Goal: Task Accomplishment & Management: Manage account settings

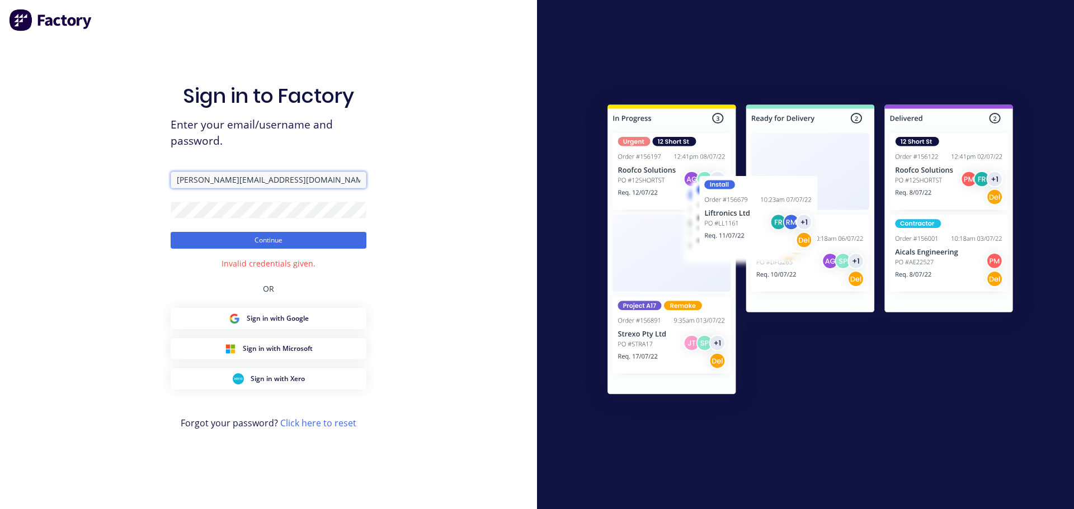
click at [200, 183] on input "[PERSON_NAME][EMAIL_ADDRESS][DOMAIN_NAME]" at bounding box center [269, 180] width 196 height 17
type input "[PERSON_NAME][EMAIL_ADDRESS][DOMAIN_NAME]"
click at [171, 232] on button "Continue" at bounding box center [269, 240] width 196 height 17
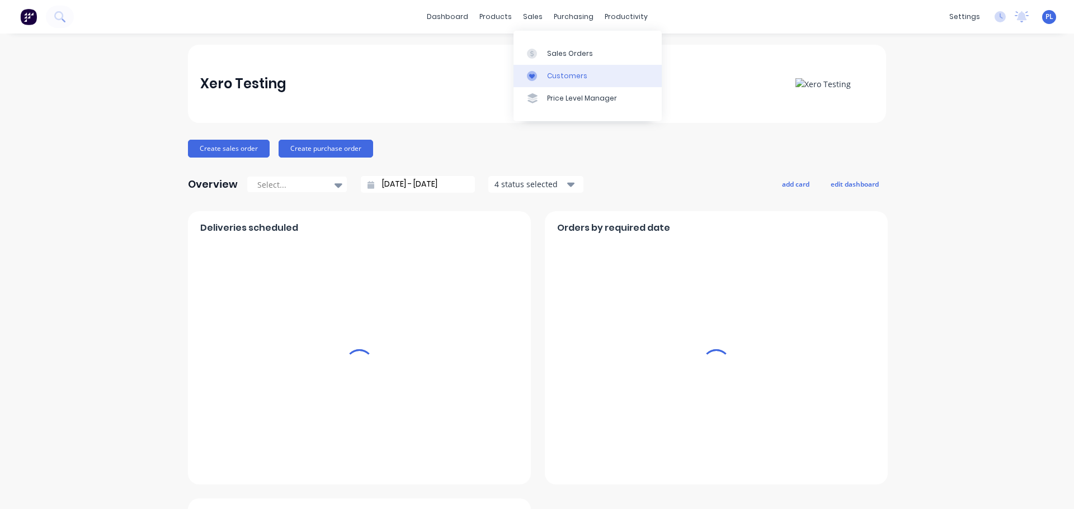
click at [534, 82] on link "Customers" at bounding box center [587, 76] width 148 height 22
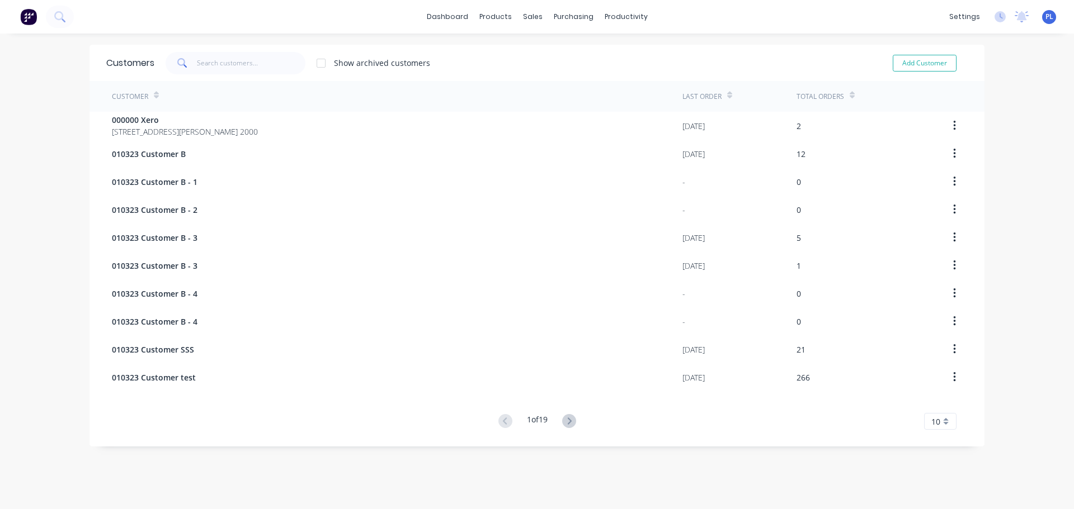
click at [212, 134] on span "[STREET_ADDRESS][PERSON_NAME] 2000" at bounding box center [185, 132] width 146 height 12
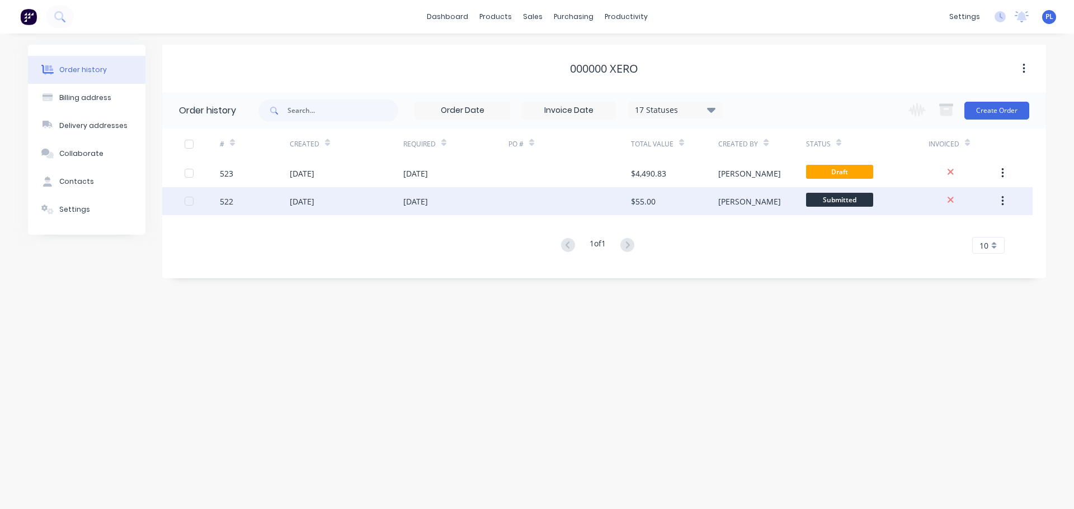
click at [567, 214] on div at bounding box center [569, 201] width 122 height 28
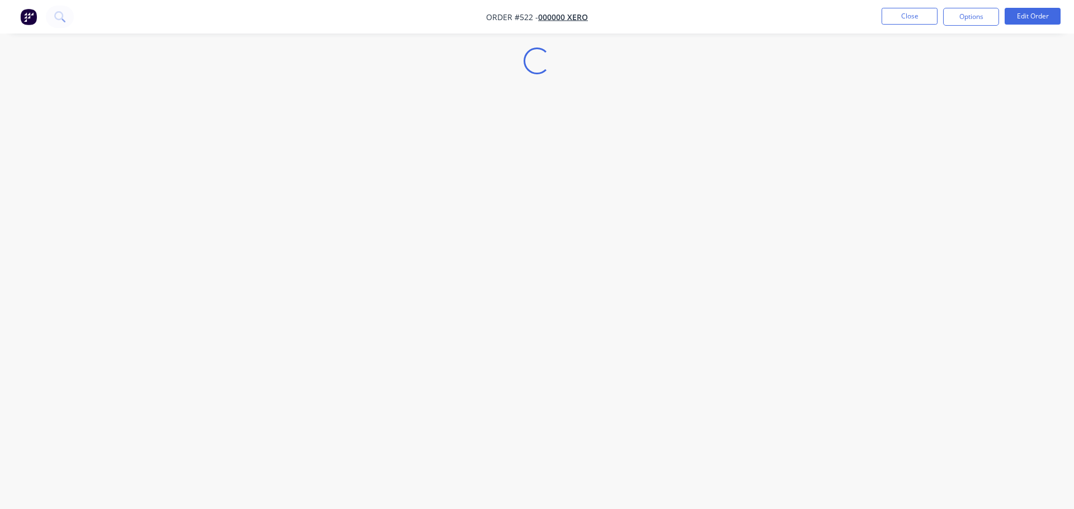
click at [988, 19] on button "Options" at bounding box center [971, 17] width 56 height 18
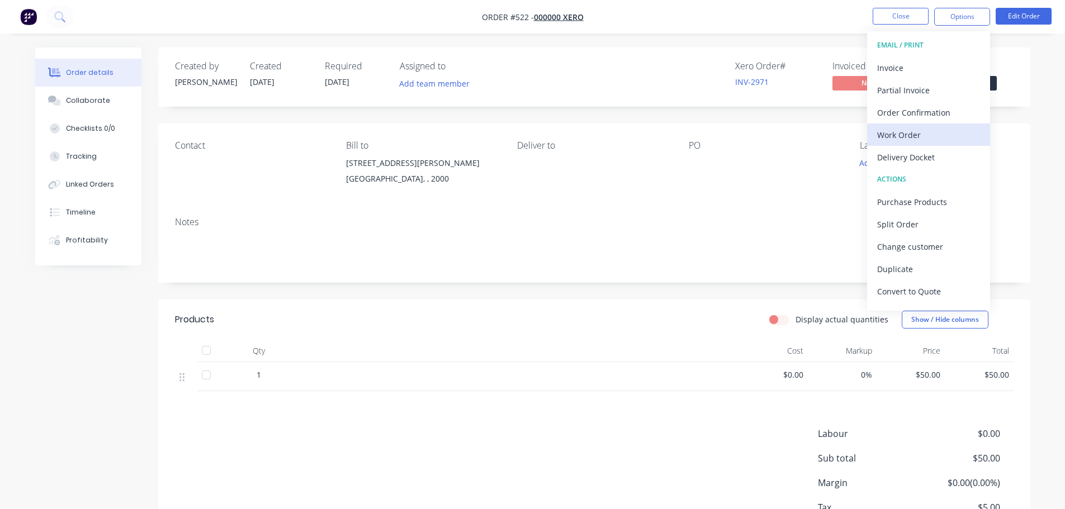
click at [939, 144] on button "Work Order" at bounding box center [928, 135] width 123 height 22
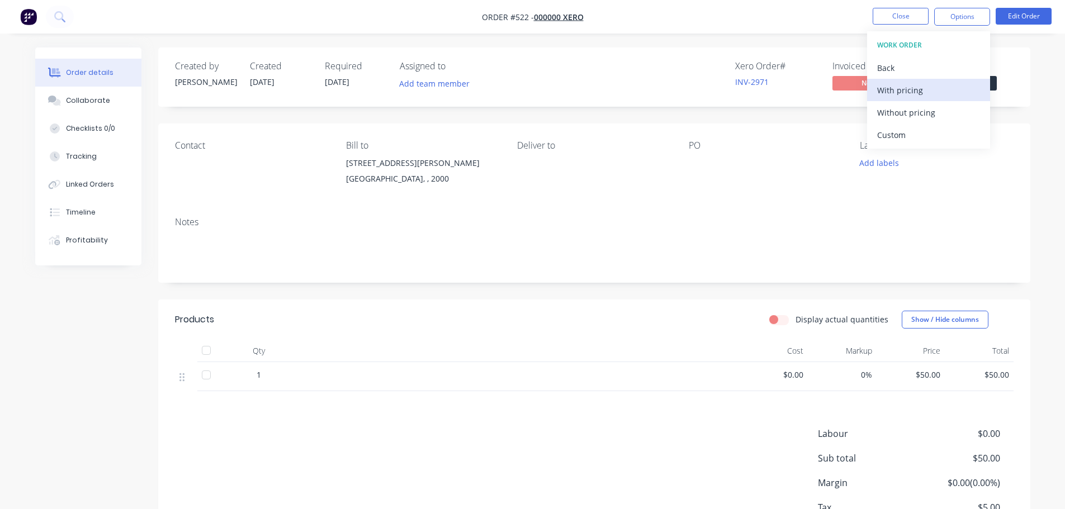
click at [910, 89] on div "With pricing" at bounding box center [928, 90] width 103 height 16
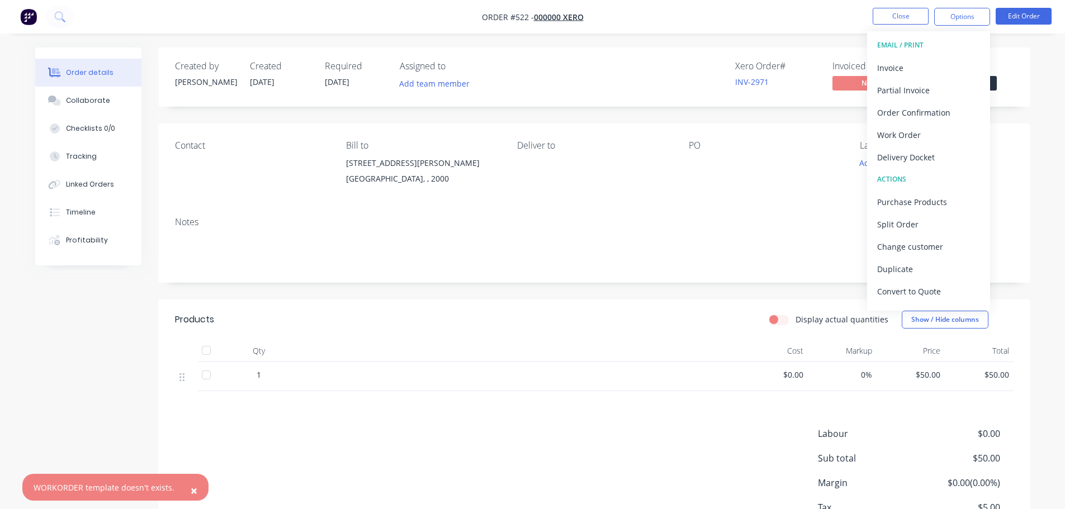
click at [191, 494] on span "×" at bounding box center [194, 491] width 7 height 16
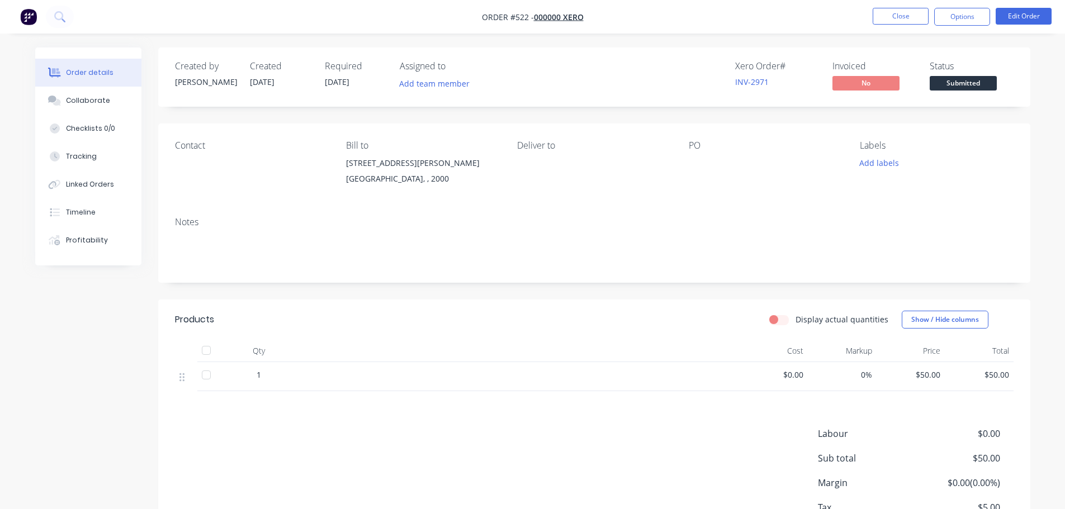
click at [967, 29] on nav "Order #522 - 000000 Xero Close Options Edit Order" at bounding box center [532, 17] width 1065 height 34
click at [962, 23] on button "Options" at bounding box center [962, 17] width 56 height 18
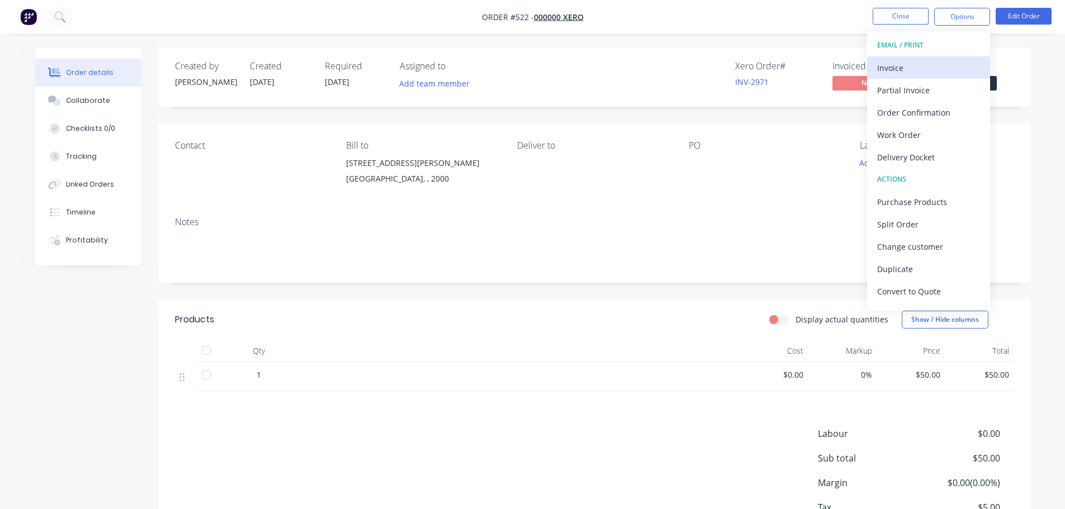
click at [947, 65] on div "Invoice" at bounding box center [928, 68] width 103 height 16
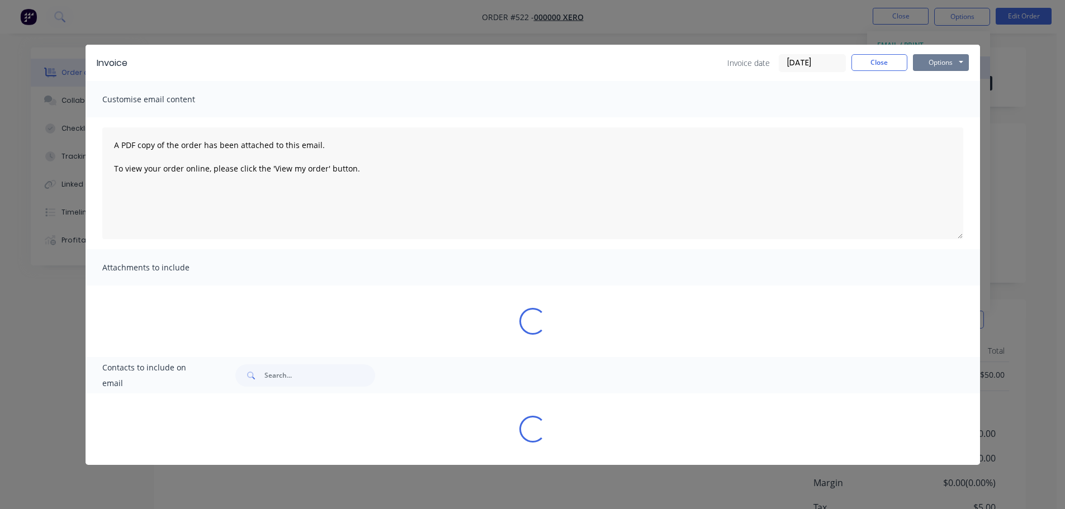
click at [952, 67] on button "Options" at bounding box center [941, 62] width 56 height 17
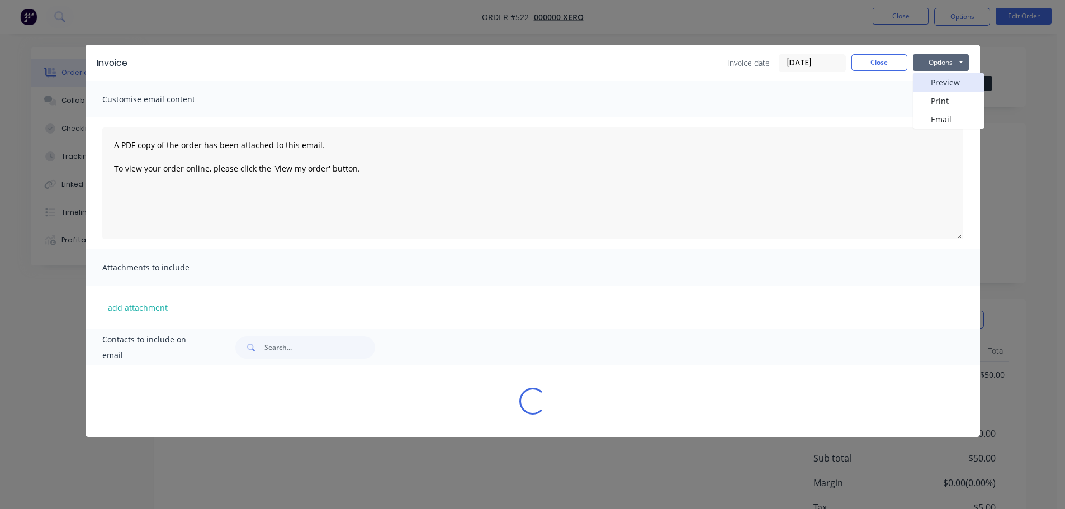
click at [948, 77] on button "Preview" at bounding box center [949, 82] width 72 height 18
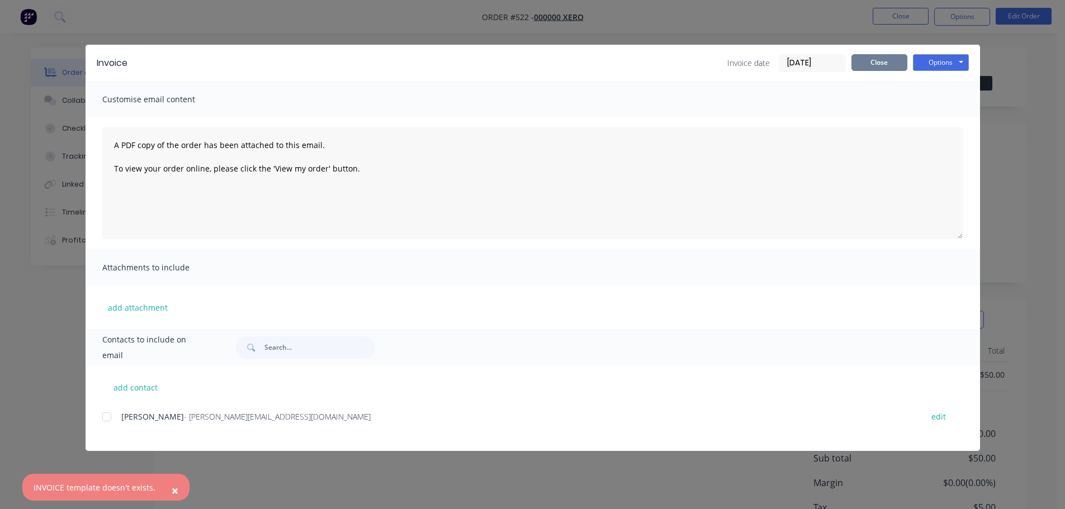
click at [894, 70] on div "Invoice date [DATE] Close Options Preview Print Email" at bounding box center [849, 63] width 242 height 18
click at [889, 65] on button "Close" at bounding box center [880, 62] width 56 height 17
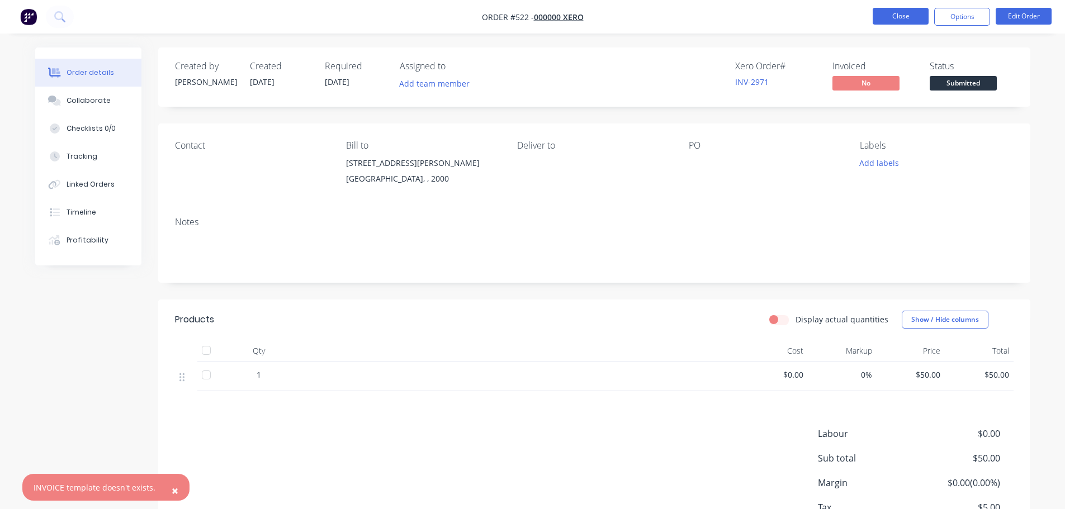
click at [913, 14] on button "Close" at bounding box center [901, 16] width 56 height 17
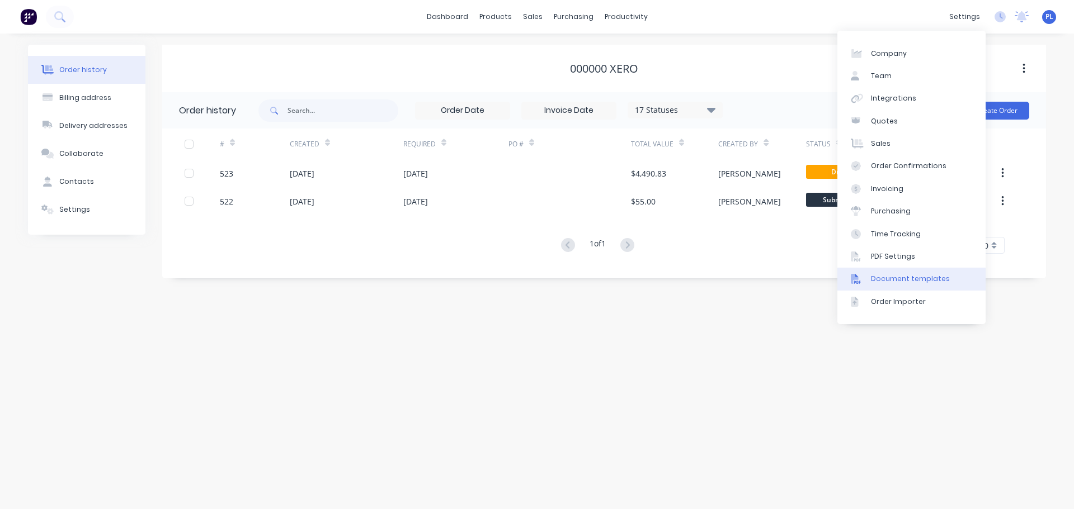
click at [889, 277] on div "Document templates" at bounding box center [910, 279] width 79 height 10
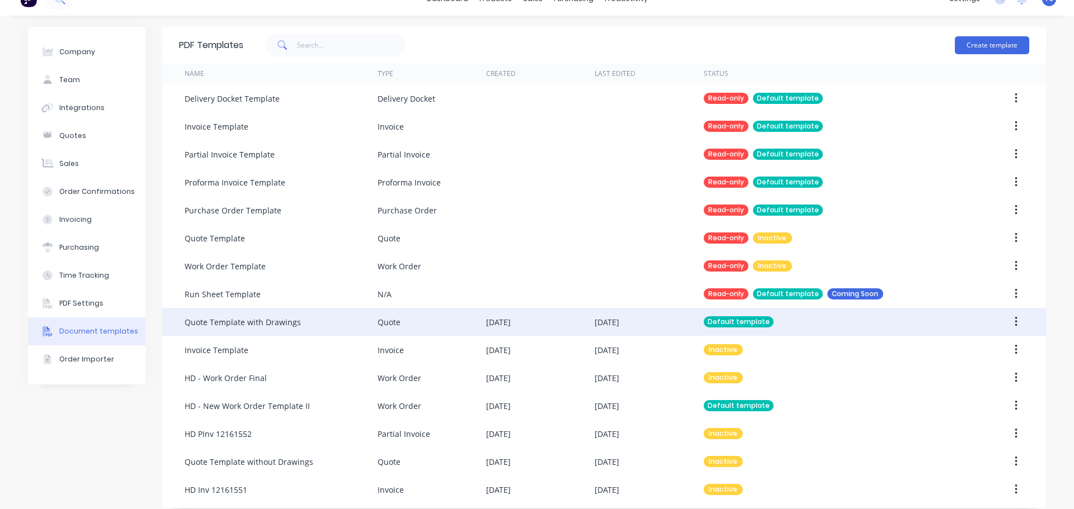
scroll to position [28, 0]
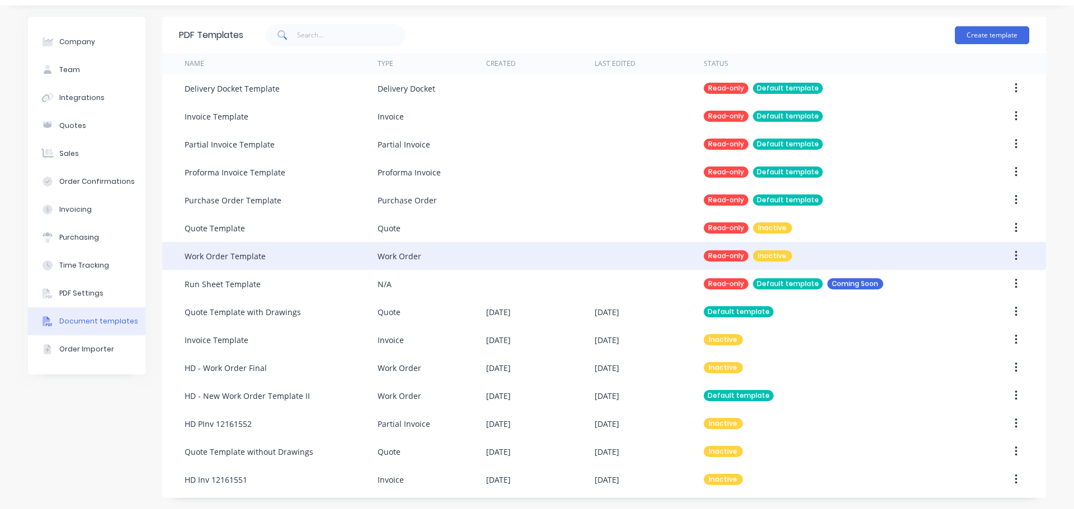
click at [1006, 259] on button "button" at bounding box center [1016, 256] width 26 height 20
click at [987, 305] on div "Duplicate" at bounding box center [976, 308] width 86 height 16
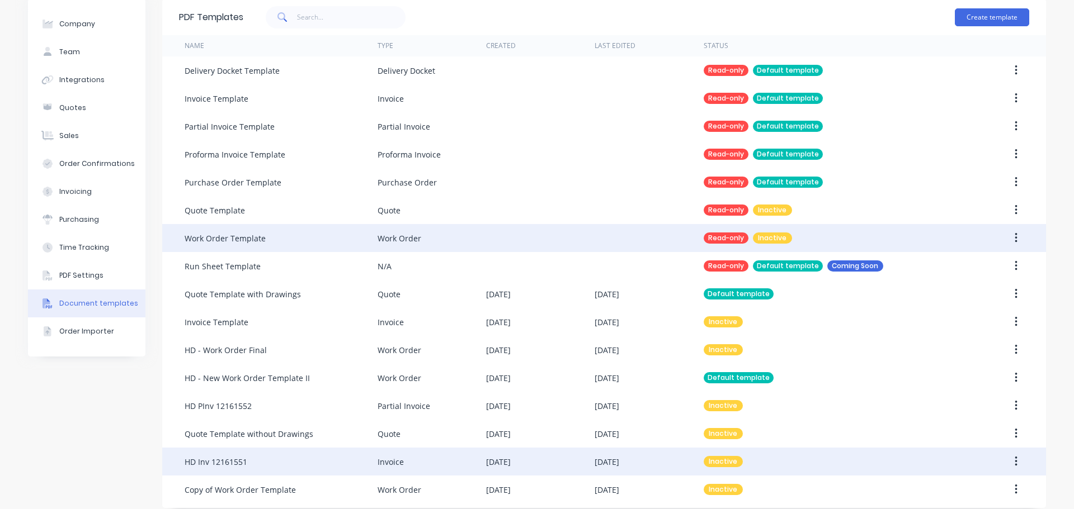
scroll to position [56, 0]
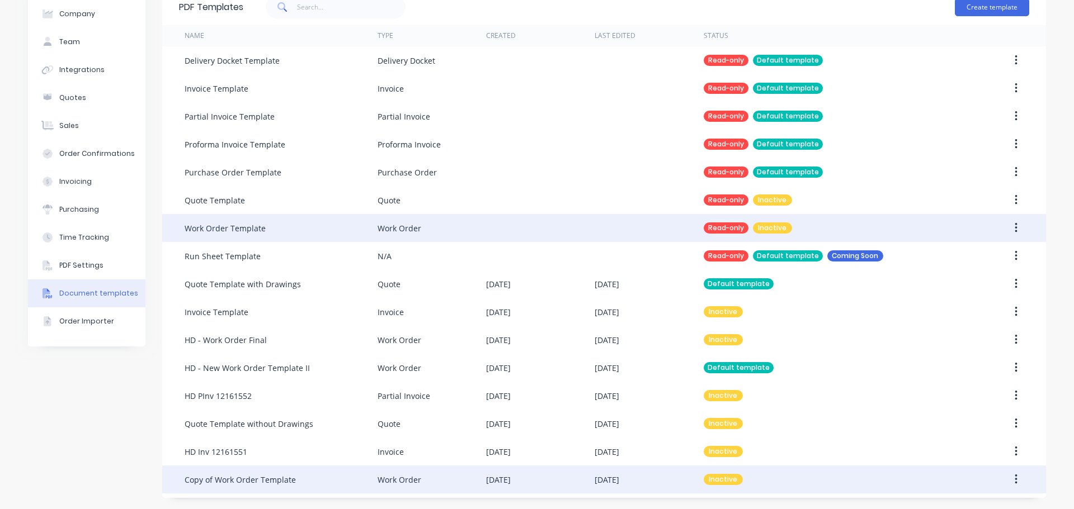
click at [1008, 477] on button "button" at bounding box center [1016, 480] width 26 height 20
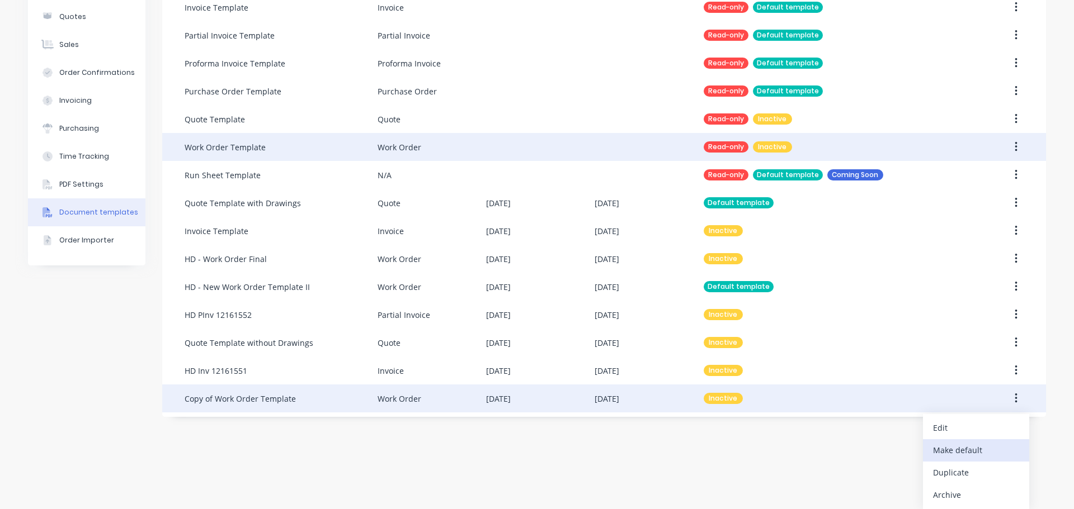
click at [958, 452] on div "Make default" at bounding box center [976, 450] width 86 height 16
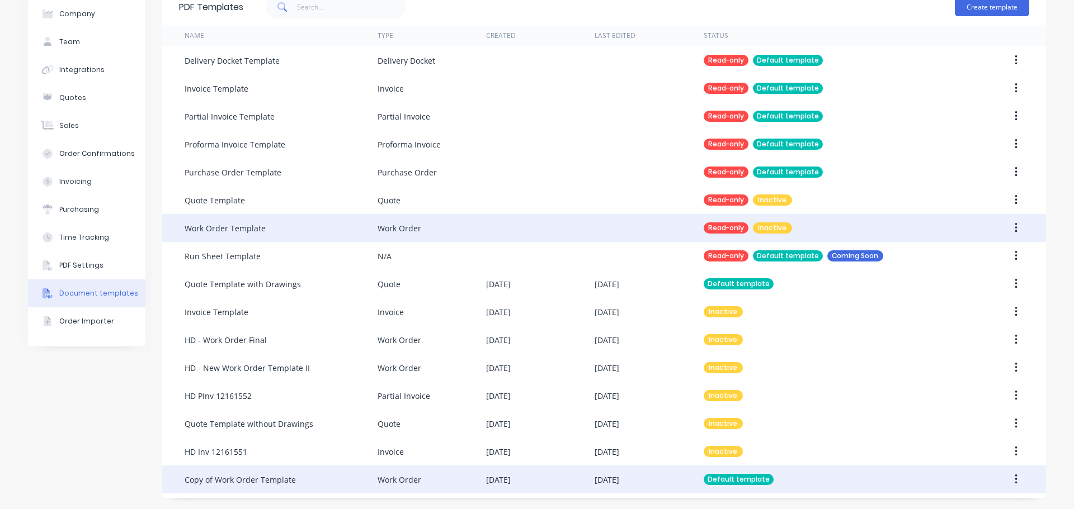
click at [805, 478] on div "Default template" at bounding box center [829, 480] width 253 height 28
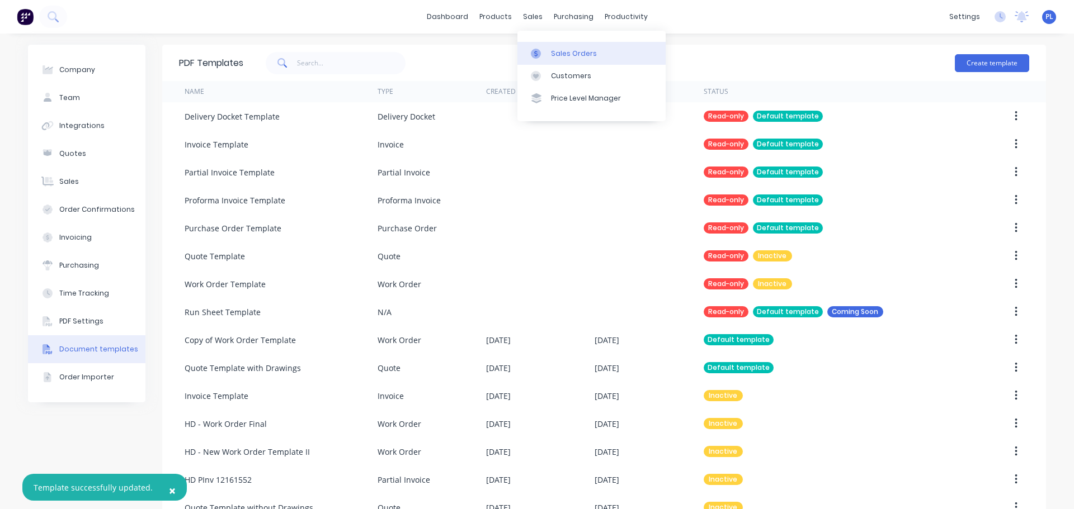
click at [557, 57] on div "Sales Orders" at bounding box center [574, 54] width 46 height 10
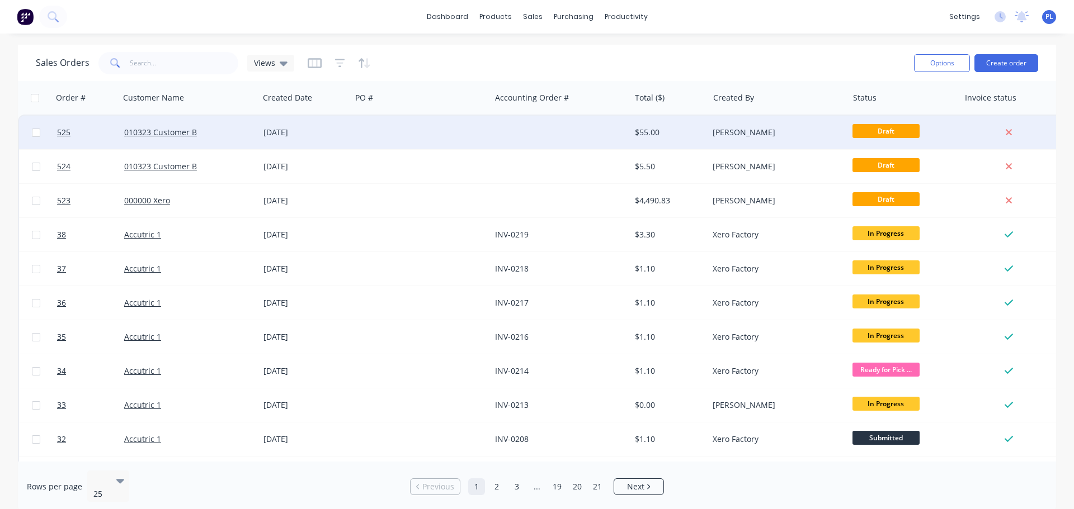
click at [454, 125] on div at bounding box center [420, 133] width 139 height 34
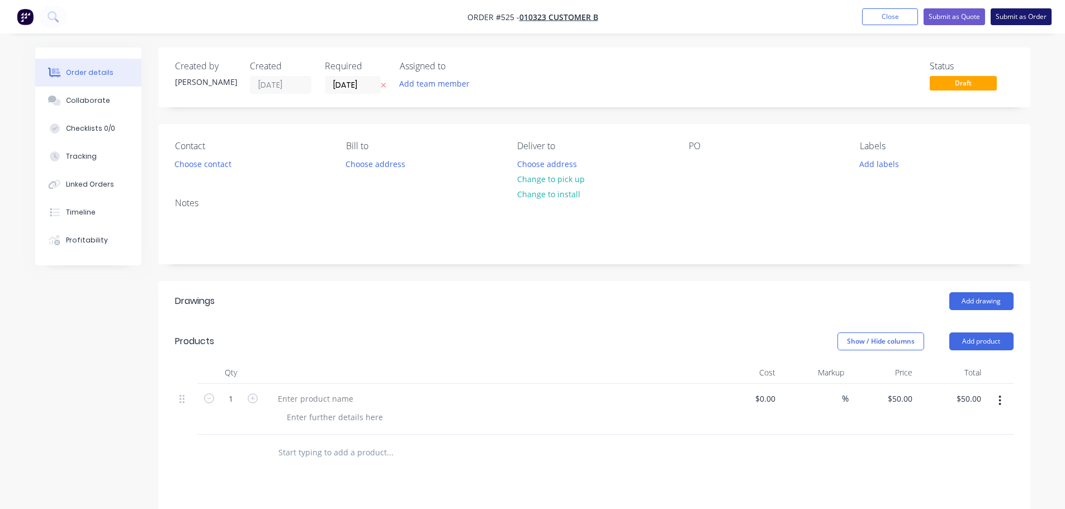
click at [1017, 15] on button "Submit as Order" at bounding box center [1021, 16] width 61 height 17
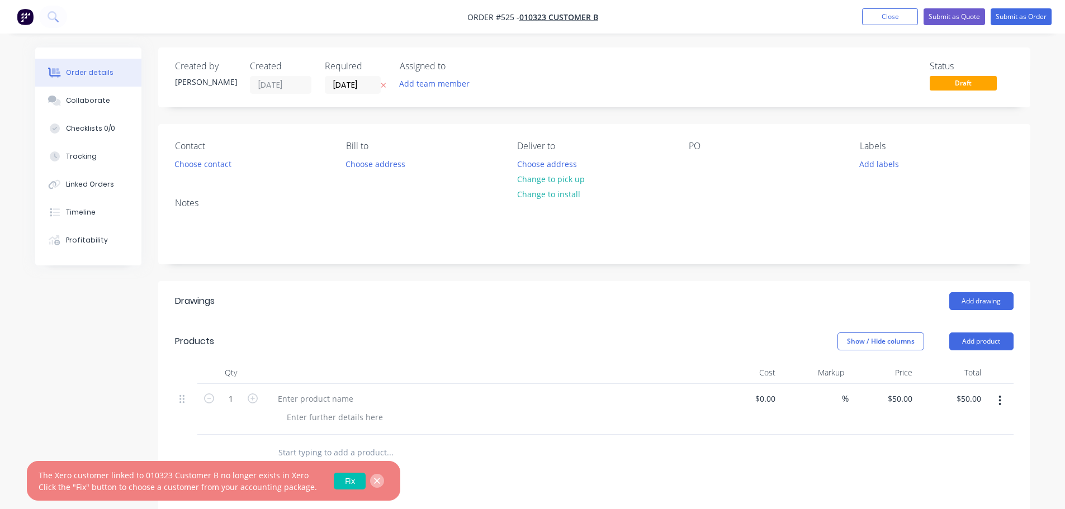
click at [376, 483] on button "button" at bounding box center [377, 481] width 14 height 14
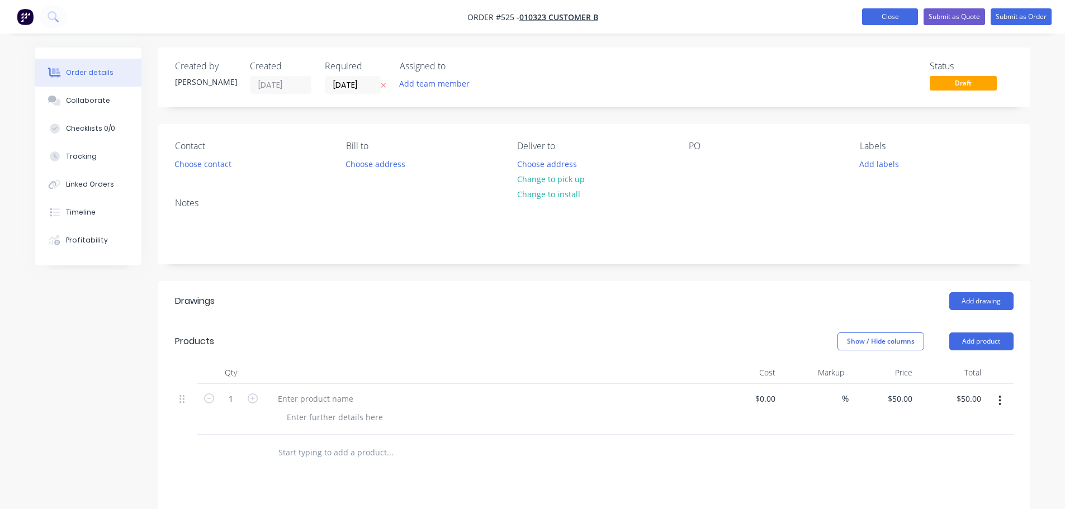
drag, startPoint x: 903, startPoint y: 5, endPoint x: 903, endPoint y: 14, distance: 9.0
click at [903, 10] on nav "Order #525 - 010323 Customer B Add product Close Submit as Quote Submit as Order" at bounding box center [532, 17] width 1065 height 34
click at [903, 14] on button "Close" at bounding box center [890, 16] width 56 height 17
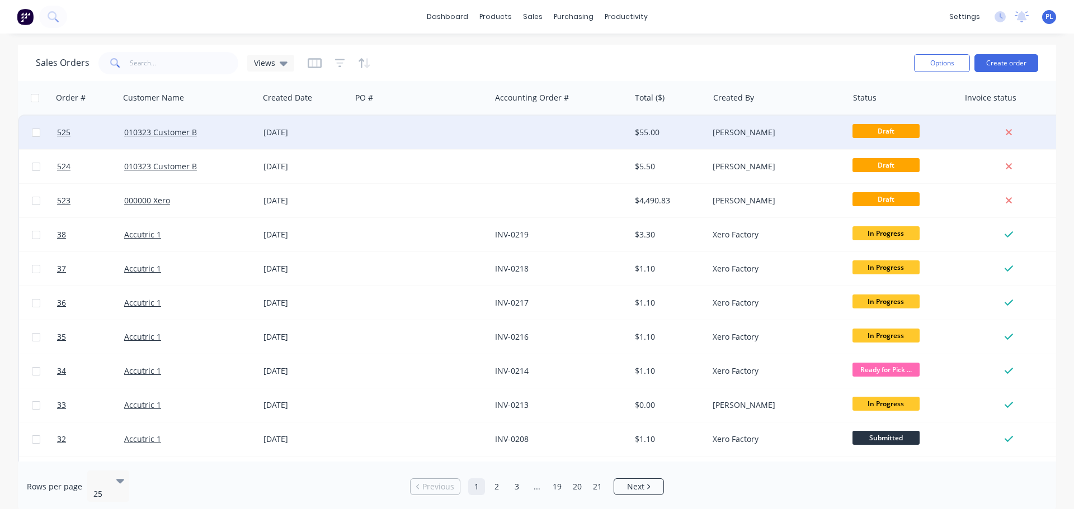
click at [354, 136] on div at bounding box center [420, 133] width 139 height 34
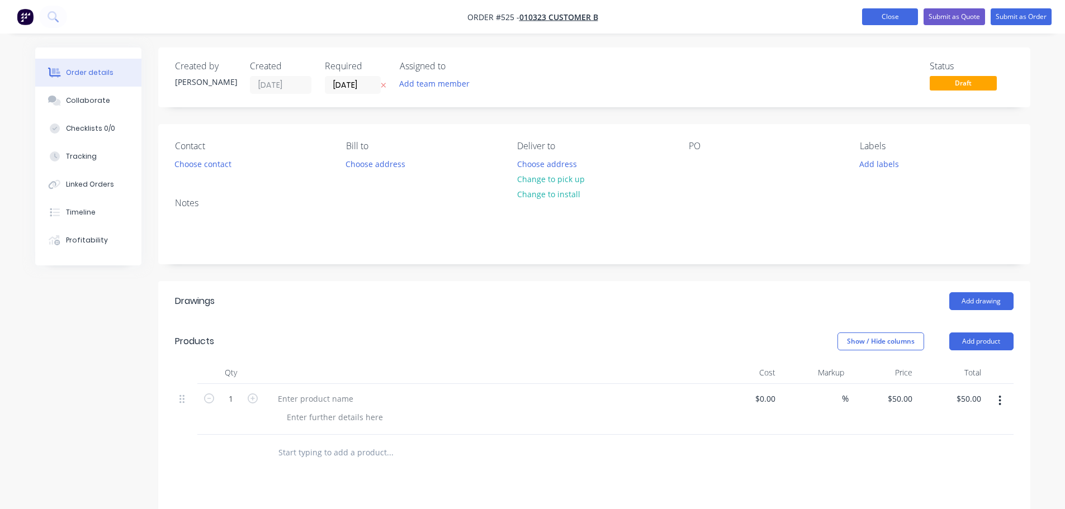
click at [912, 15] on button "Close" at bounding box center [890, 16] width 56 height 17
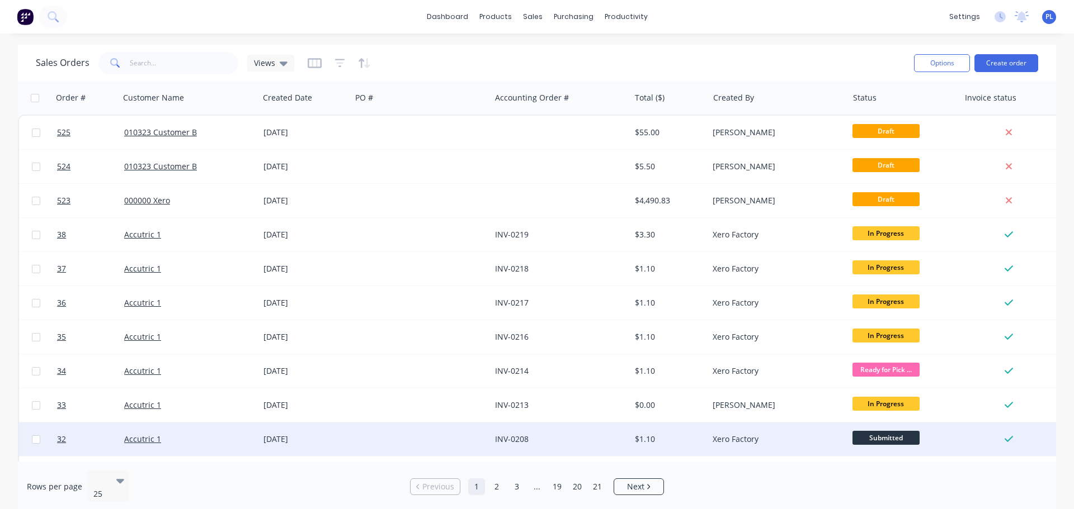
click at [735, 435] on div "Xero Factory" at bounding box center [774, 439] width 124 height 11
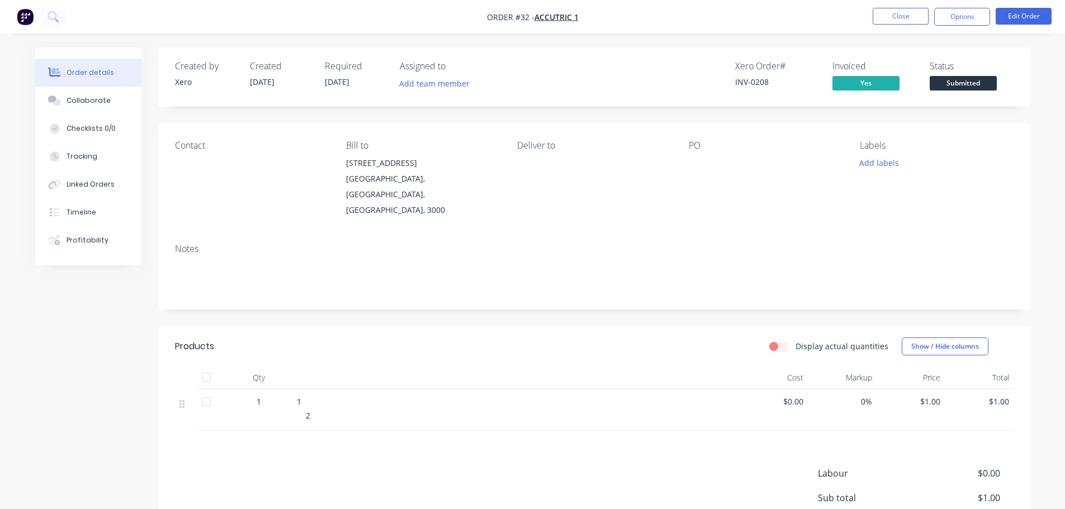
click at [995, 17] on ul "Close Options Edit Order" at bounding box center [963, 17] width 206 height 18
click at [972, 22] on button "Options" at bounding box center [962, 17] width 56 height 18
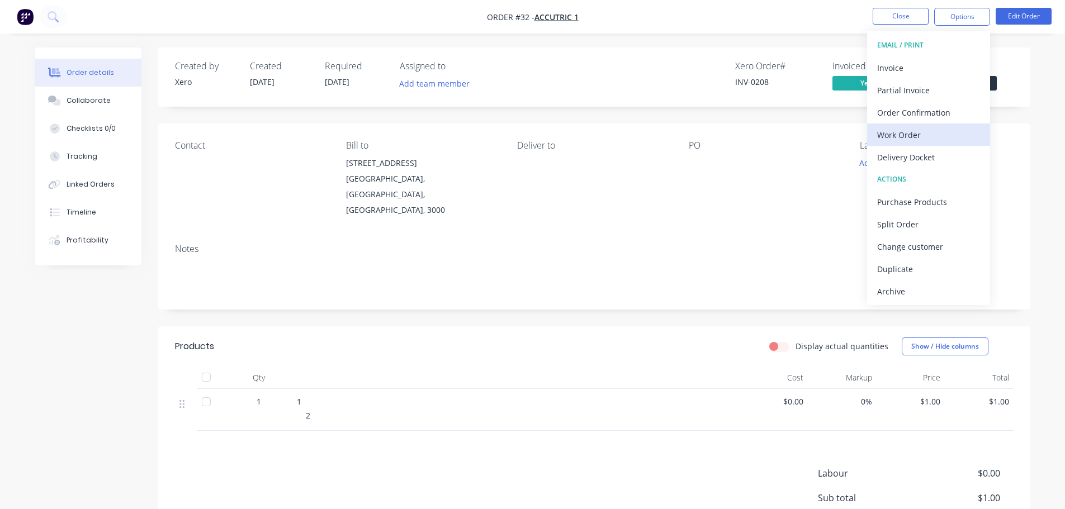
click at [912, 138] on div "Work Order" at bounding box center [928, 135] width 103 height 16
click at [910, 87] on div "With pricing" at bounding box center [928, 90] width 103 height 16
click at [593, 235] on div "Notes" at bounding box center [594, 272] width 872 height 75
